Goal: Information Seeking & Learning: Find specific fact

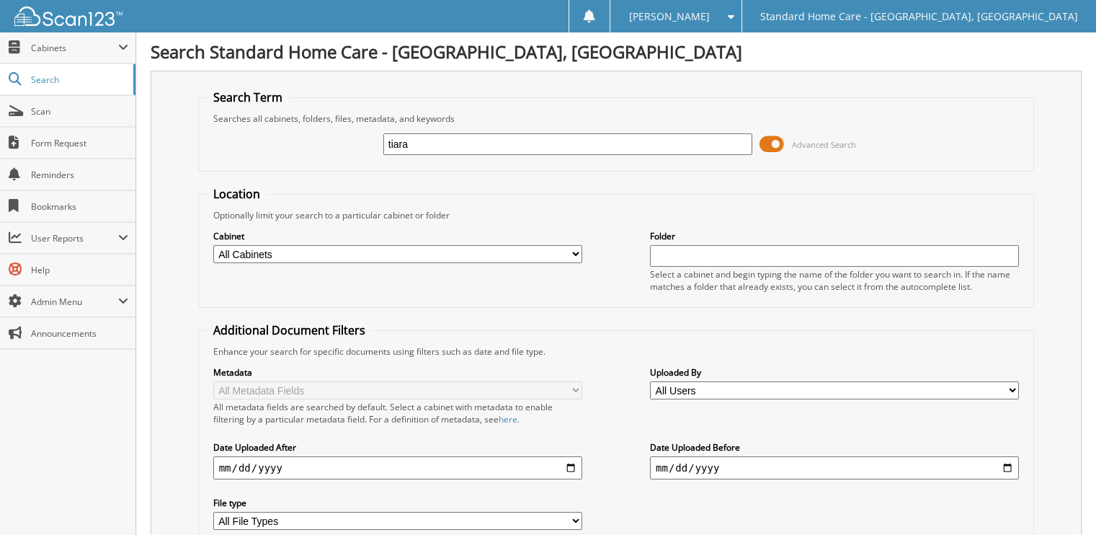
type input "tiara"
drag, startPoint x: 418, startPoint y: 145, endPoint x: 303, endPoint y: 189, distance: 123.4
click at [303, 189] on form "Search Term Searches all cabinets, folders, files, metadata, and keywords tiara…" at bounding box center [616, 346] width 836 height 515
type input "tenner"
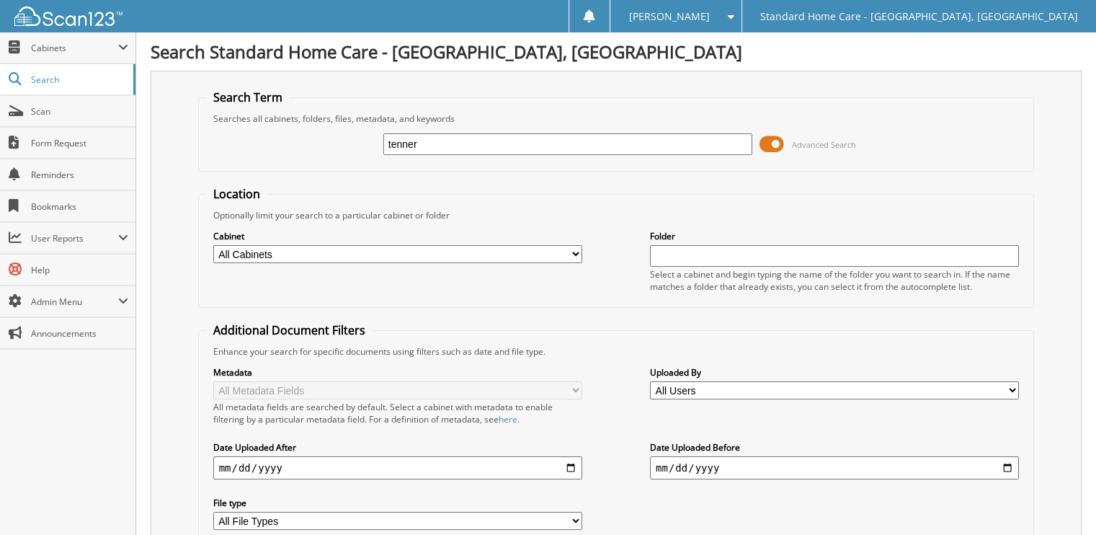
drag, startPoint x: 421, startPoint y: 146, endPoint x: 306, endPoint y: 142, distance: 115.3
click at [317, 142] on div "tenner Advanced Search" at bounding box center [616, 144] width 820 height 39
type input "ladiya"
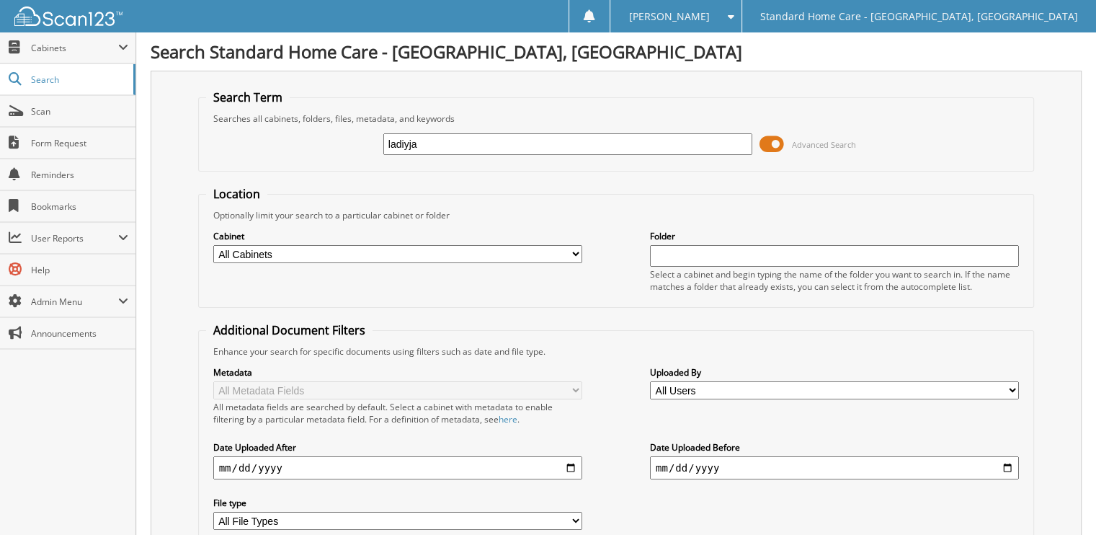
type input "ladiyja"
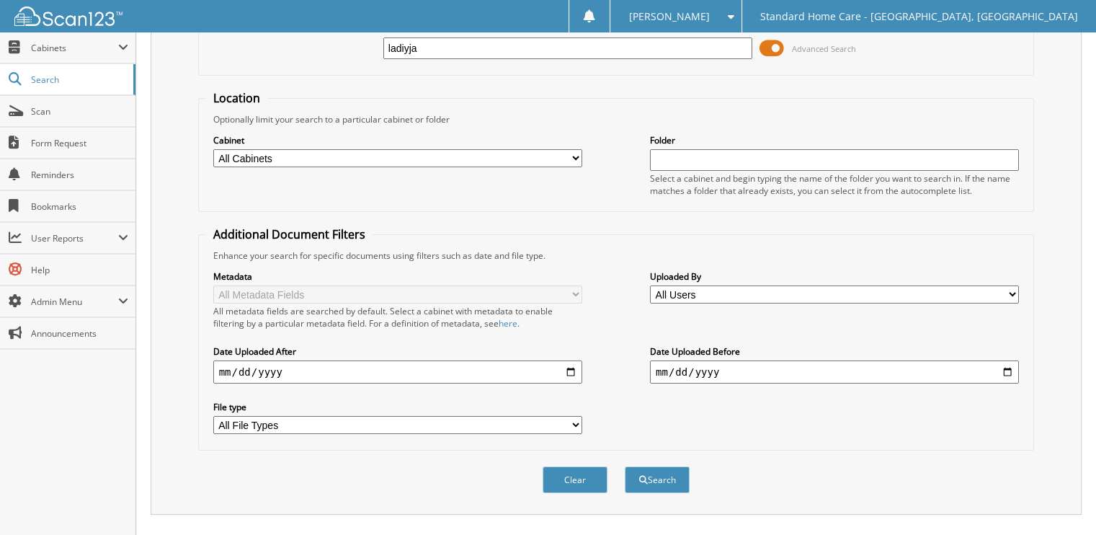
scroll to position [157, 0]
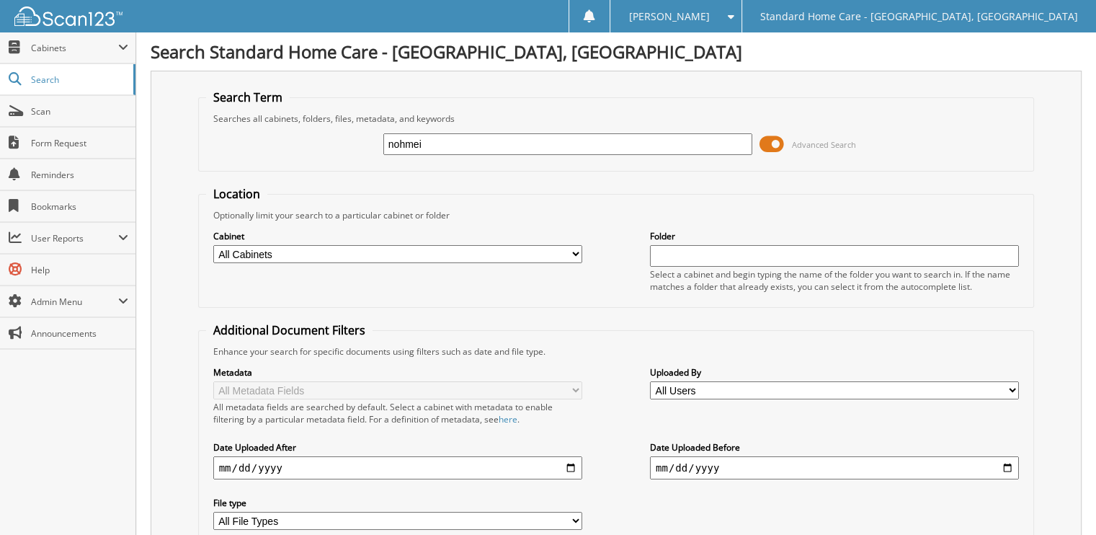
type input "nohmei"
drag, startPoint x: 517, startPoint y: 146, endPoint x: 13, endPoint y: 164, distance: 503.9
click at [13, 164] on body "Neftaly D. Settings Logout Standard Home Care - Bloomingdale, IL Close Cabinets…" at bounding box center [548, 352] width 1096 height 704
type input "h"
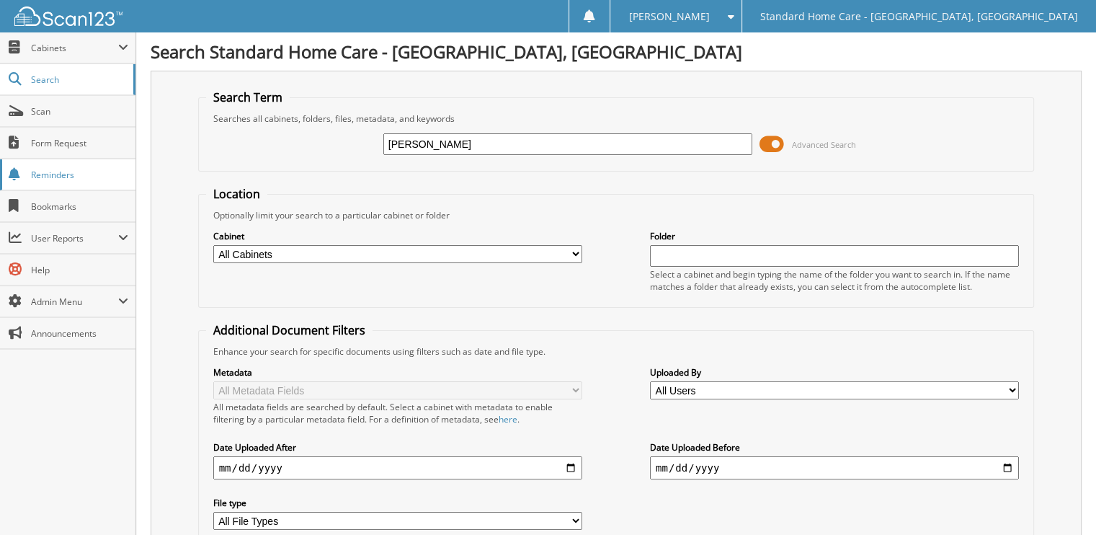
type input "[PERSON_NAME]"
drag, startPoint x: 484, startPoint y: 149, endPoint x: 94, endPoint y: 221, distance: 396.3
click at [207, 200] on form "Search Term Searches all cabinets, folders, files, metadata, and keywords [PERS…" at bounding box center [616, 346] width 836 height 515
type input "[PERSON_NAME]"
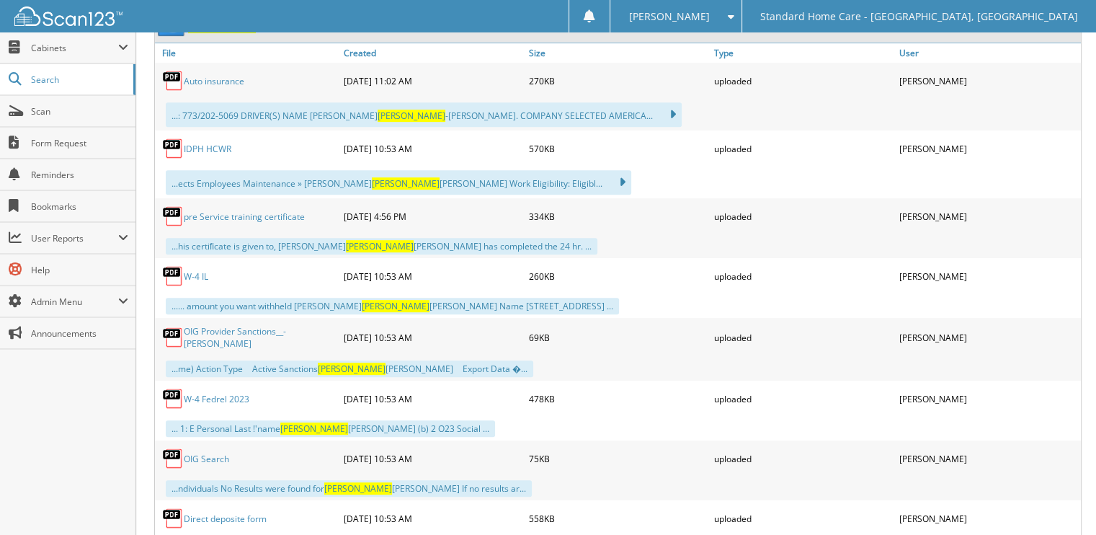
scroll to position [648, 0]
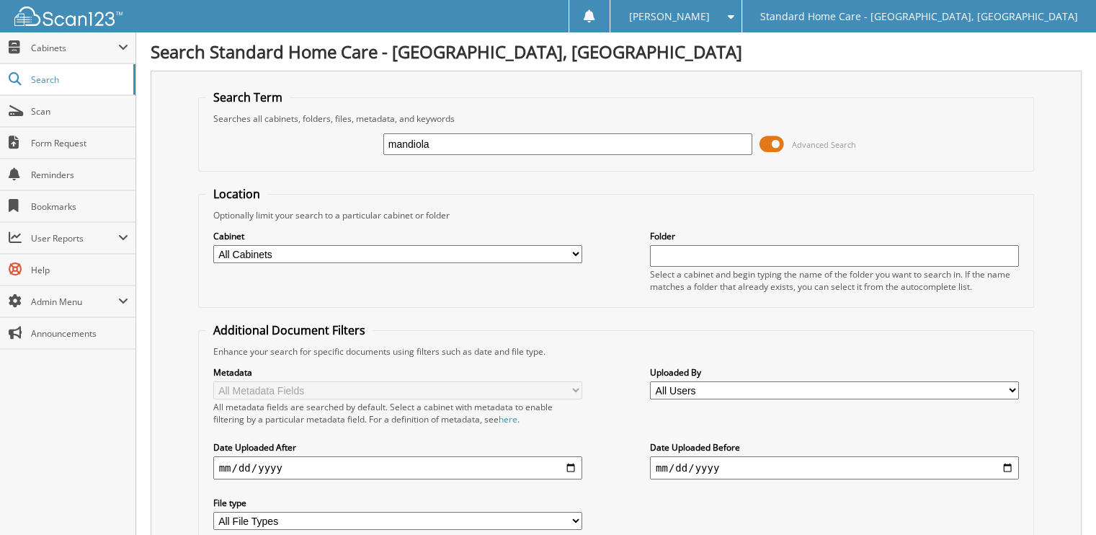
type input "mandiola"
type input "[PERSON_NAME]"
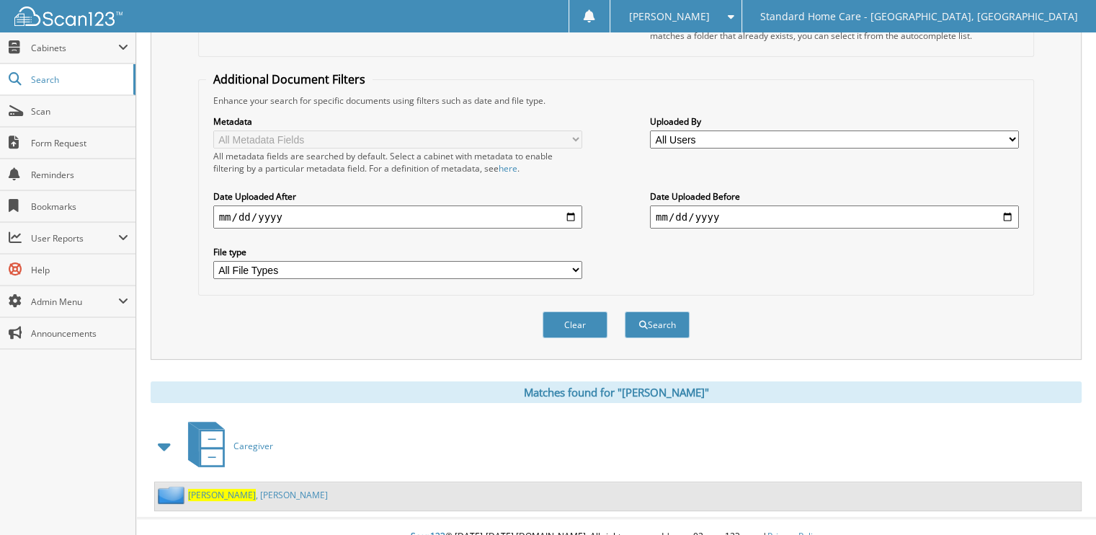
scroll to position [256, 0]
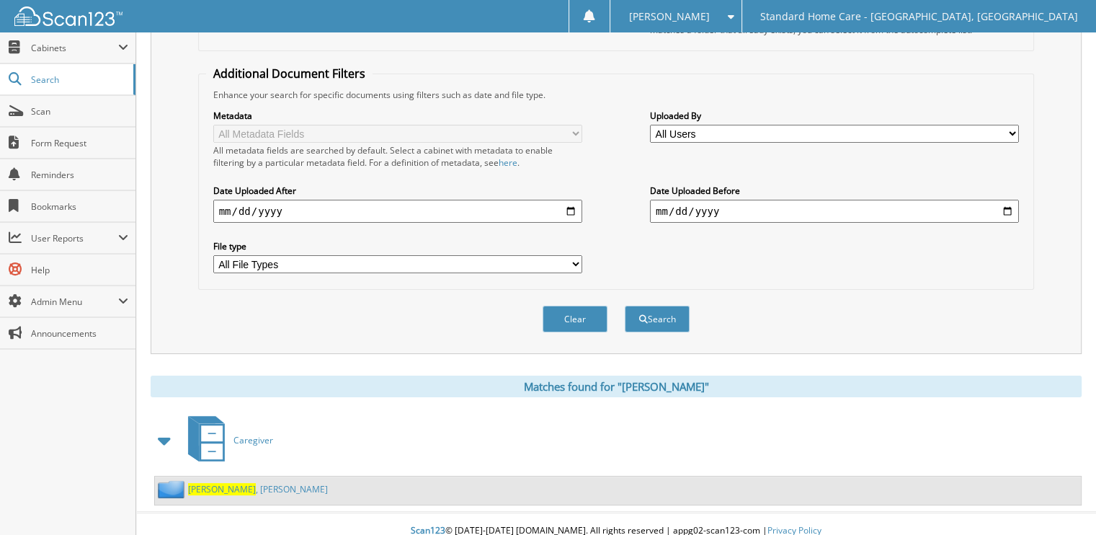
click at [236, 483] on link "Mendiola , Maria" at bounding box center [258, 489] width 140 height 12
